Goal: Task Accomplishment & Management: Use online tool/utility

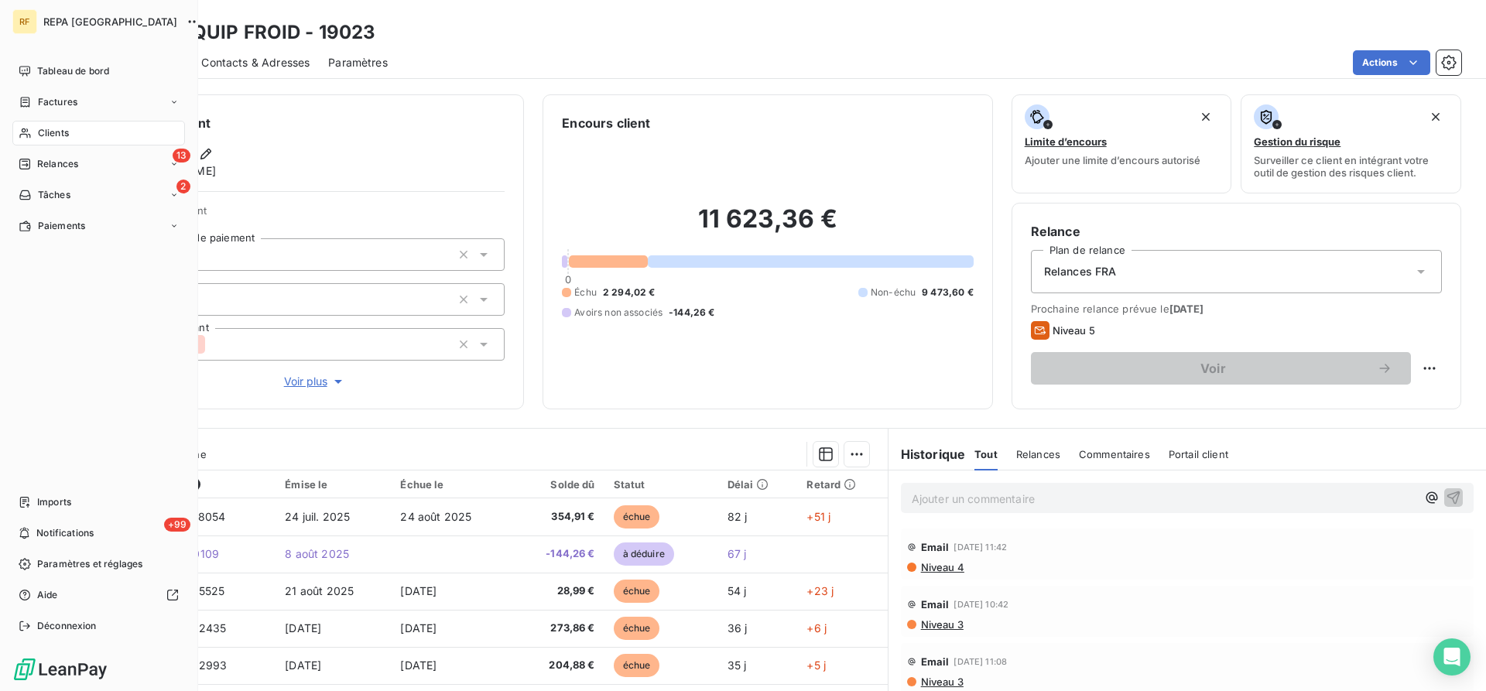
click at [59, 134] on span "Clients" at bounding box center [53, 133] width 31 height 14
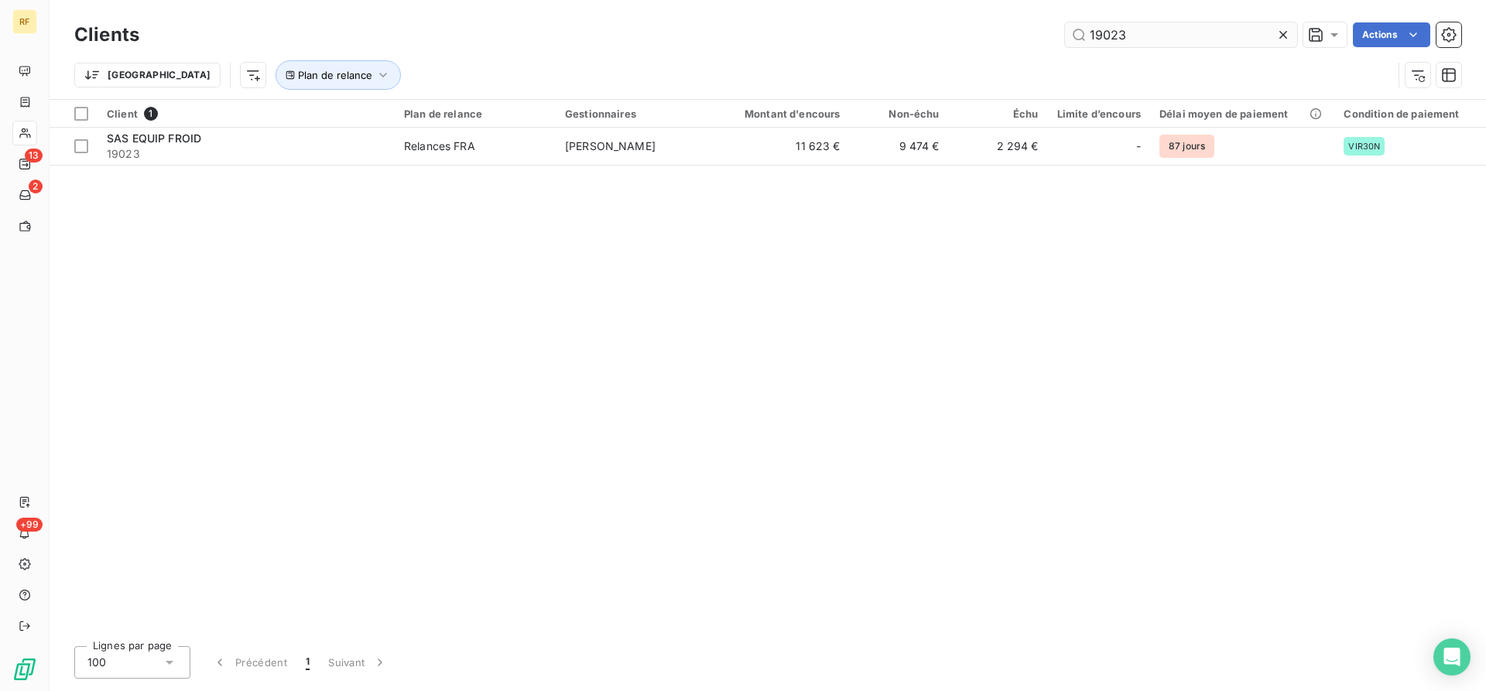
click at [1177, 44] on input "19023" at bounding box center [1181, 34] width 232 height 25
drag, startPoint x: 1177, startPoint y: 44, endPoint x: 832, endPoint y: 24, distance: 345.8
click at [1065, 28] on input "19023" at bounding box center [1181, 34] width 232 height 25
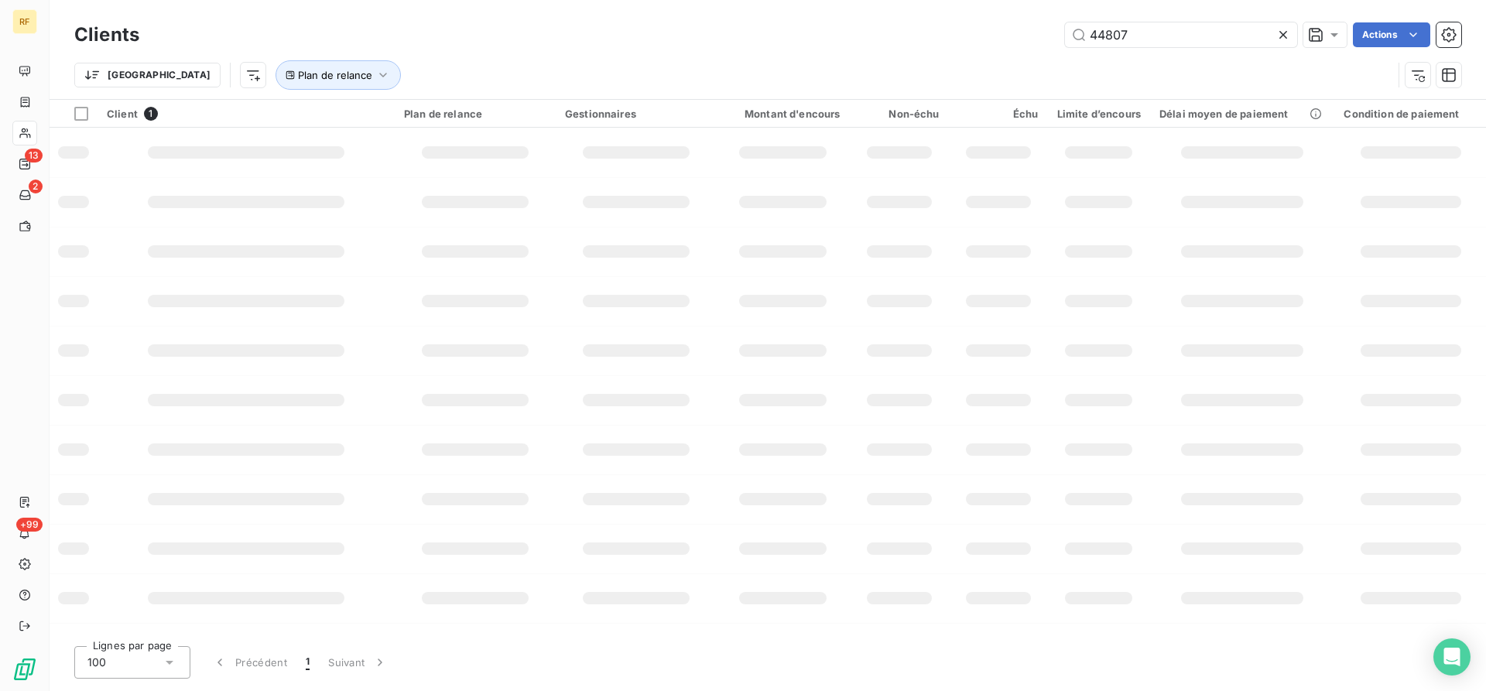
type input "44807"
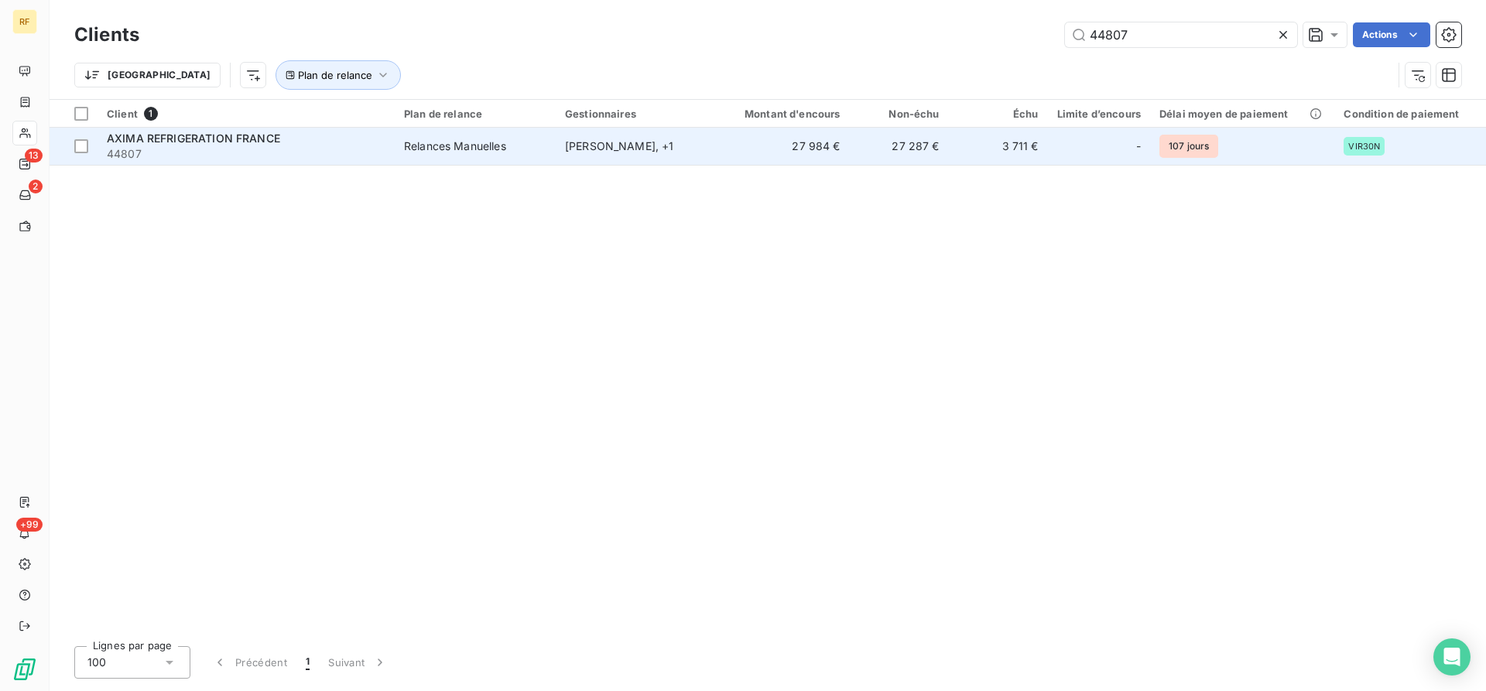
click at [472, 147] on div "Relances Manuelles" at bounding box center [455, 146] width 102 height 15
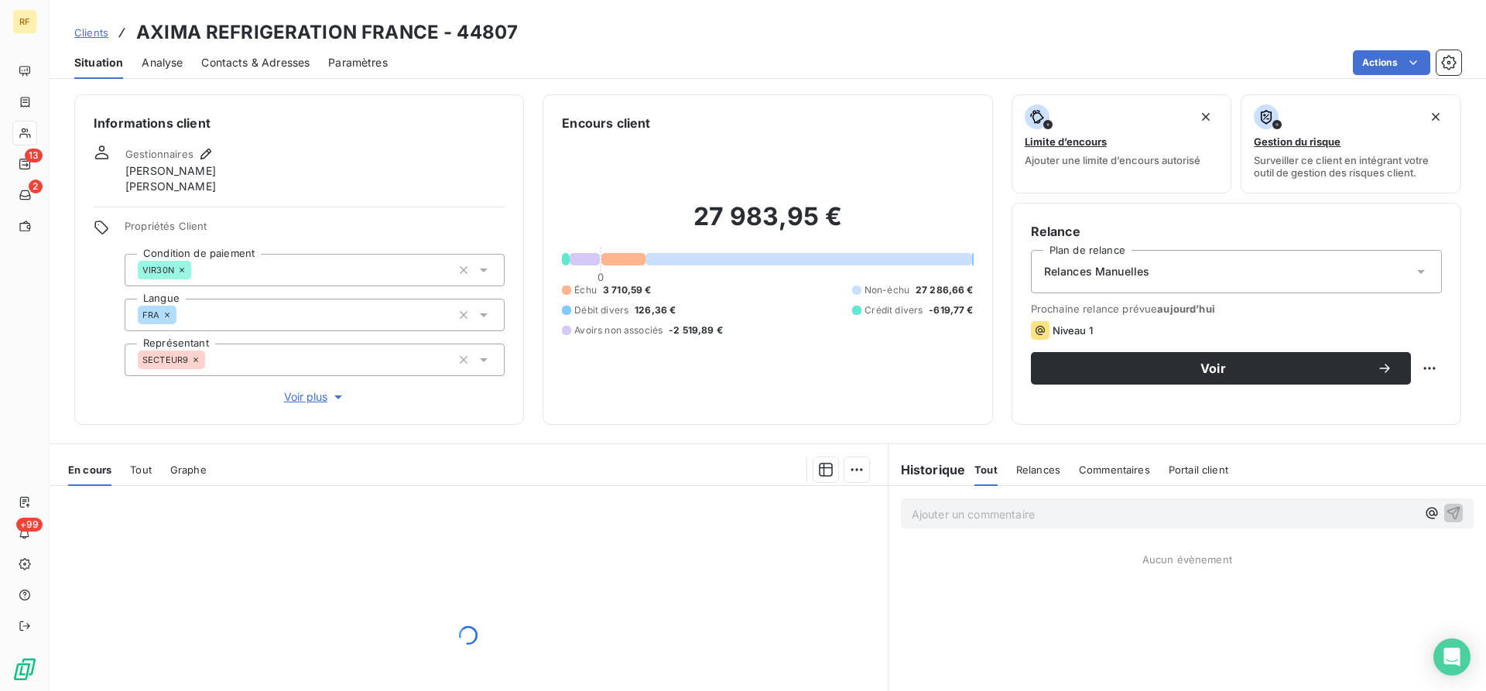
click at [1107, 265] on span "Relances Manuelles" at bounding box center [1097, 271] width 106 height 15
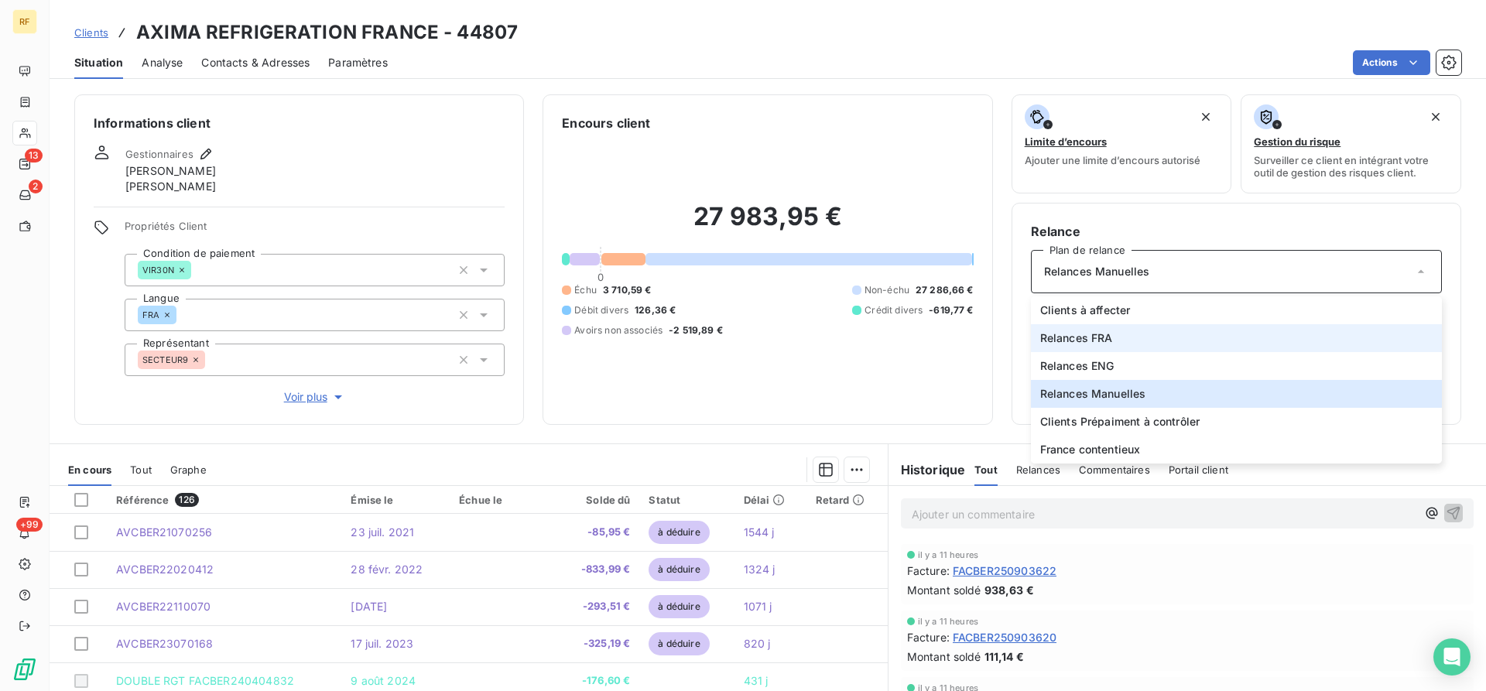
click at [1121, 346] on li "Relances FRA" at bounding box center [1236, 338] width 411 height 28
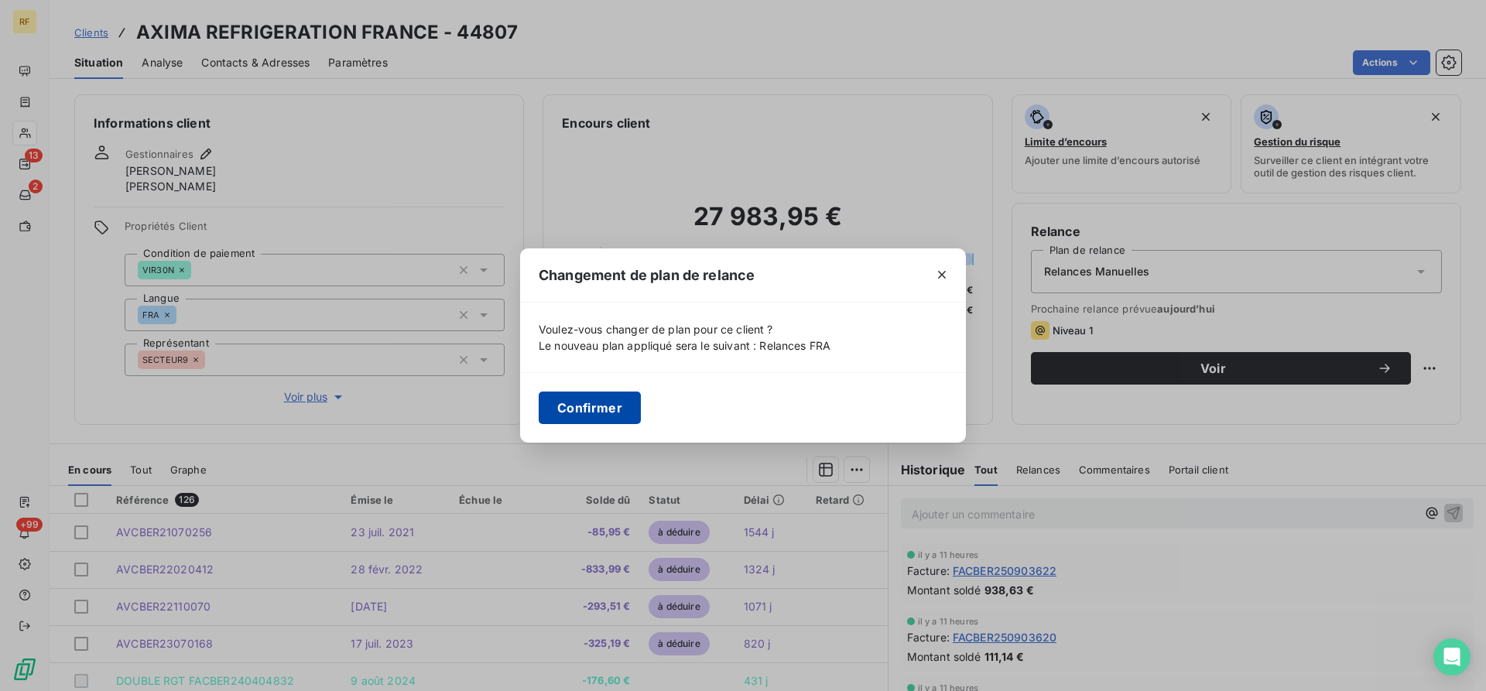
click at [576, 409] on button "Confirmer" at bounding box center [590, 408] width 102 height 33
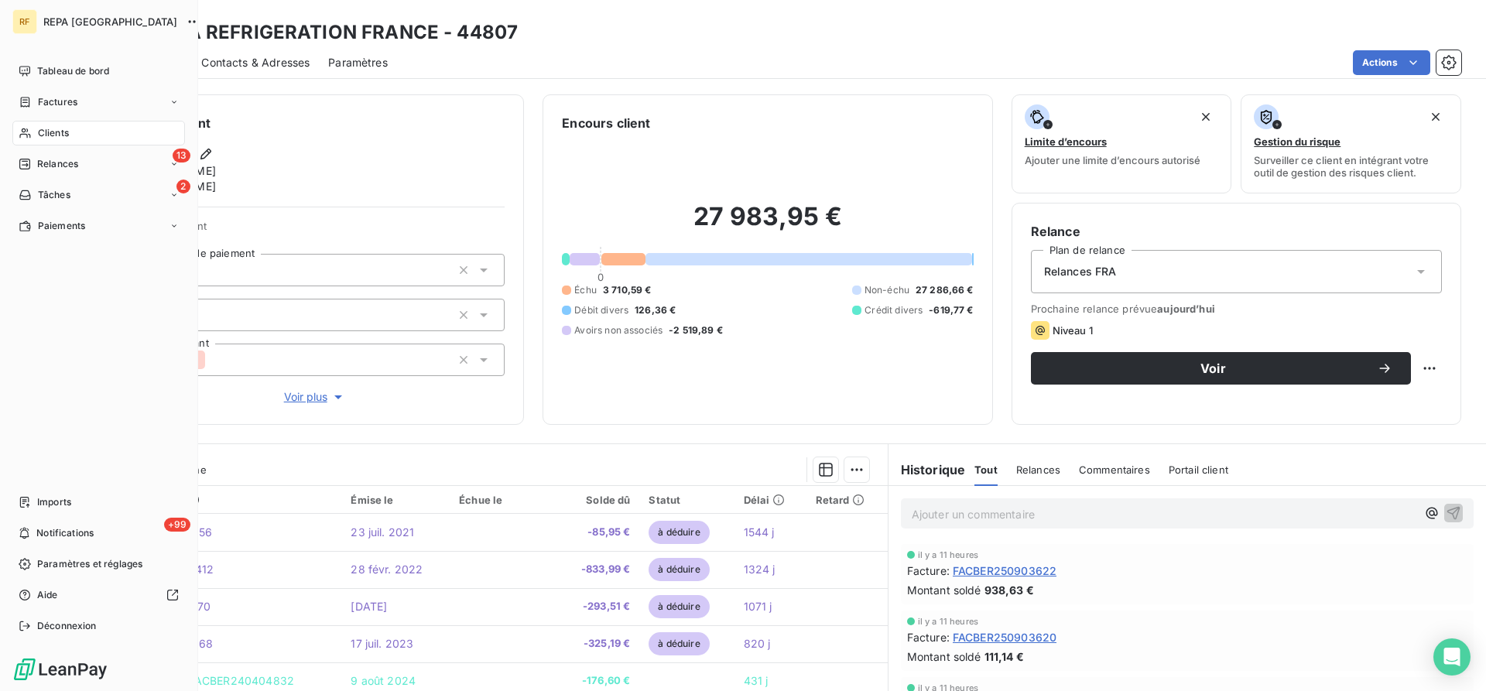
click at [49, 135] on span "Clients" at bounding box center [53, 133] width 31 height 14
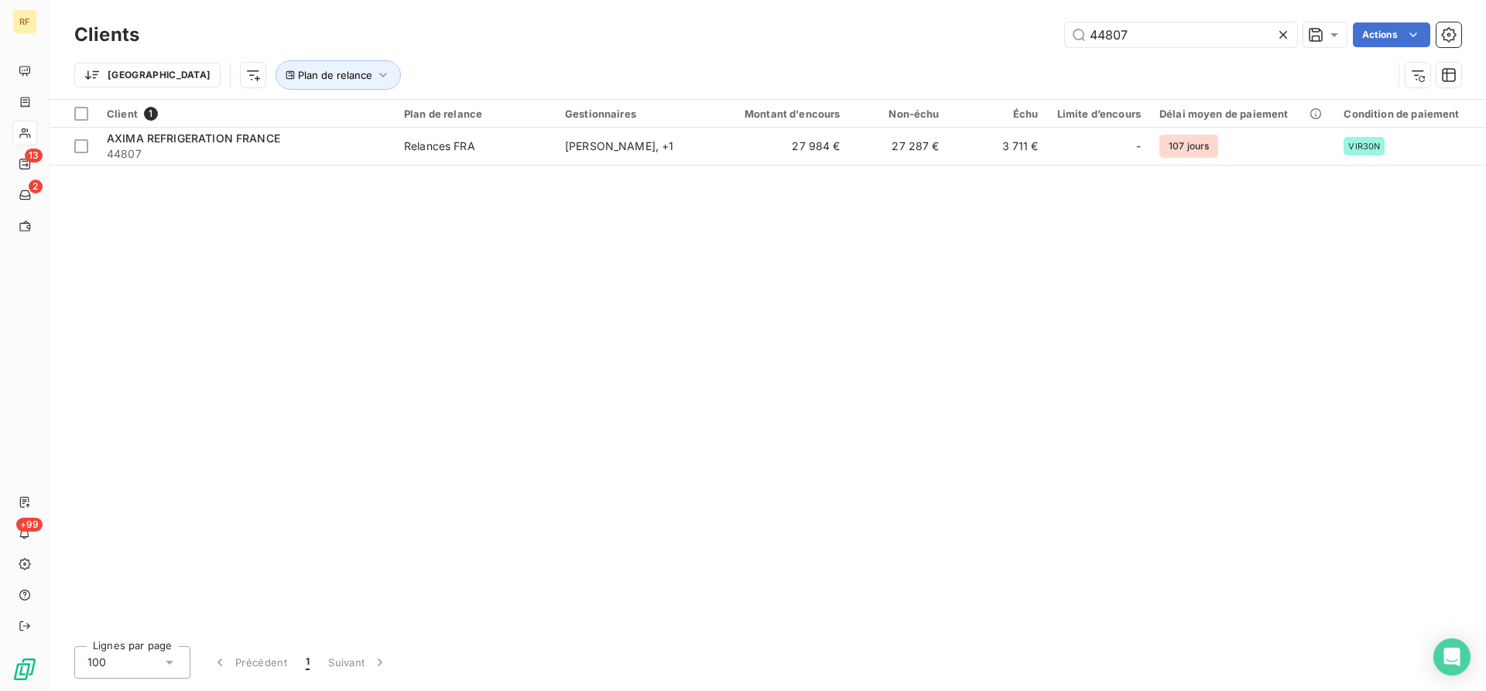
click at [1284, 33] on icon at bounding box center [1283, 35] width 8 height 8
